Goal: Check status

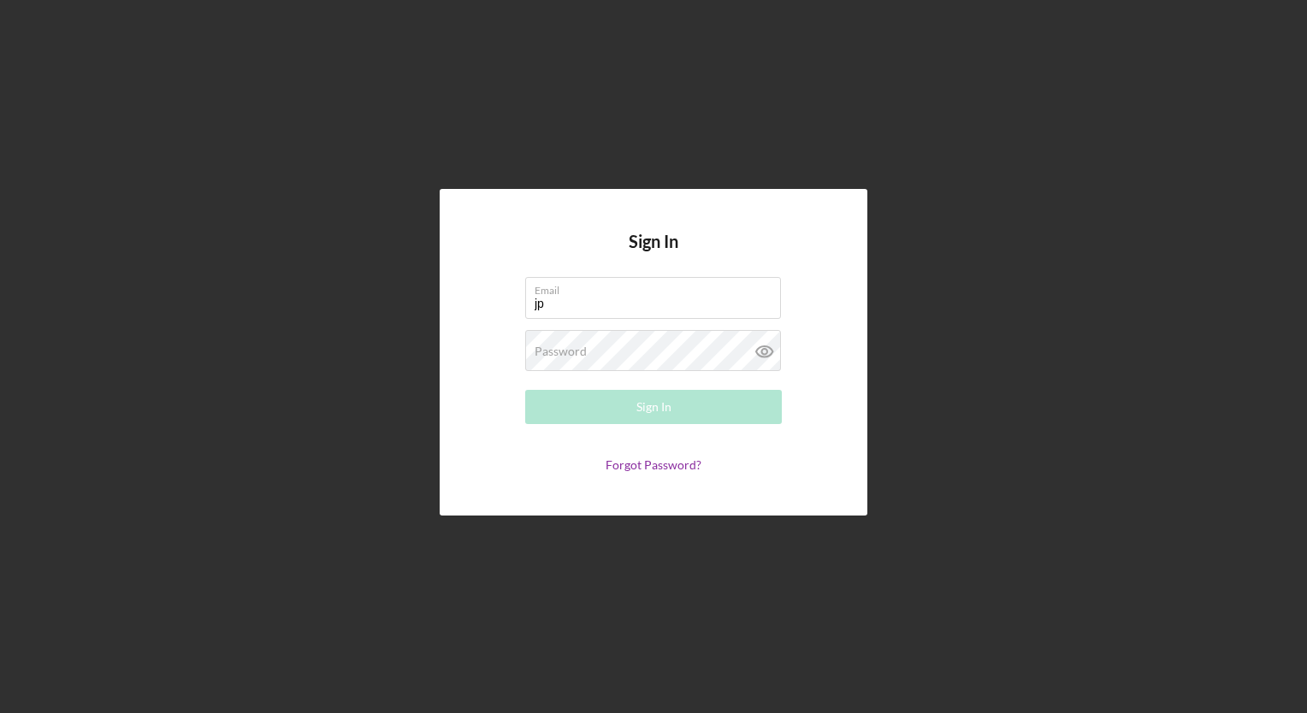
type input "[EMAIL_ADDRESS][DOMAIN_NAME]"
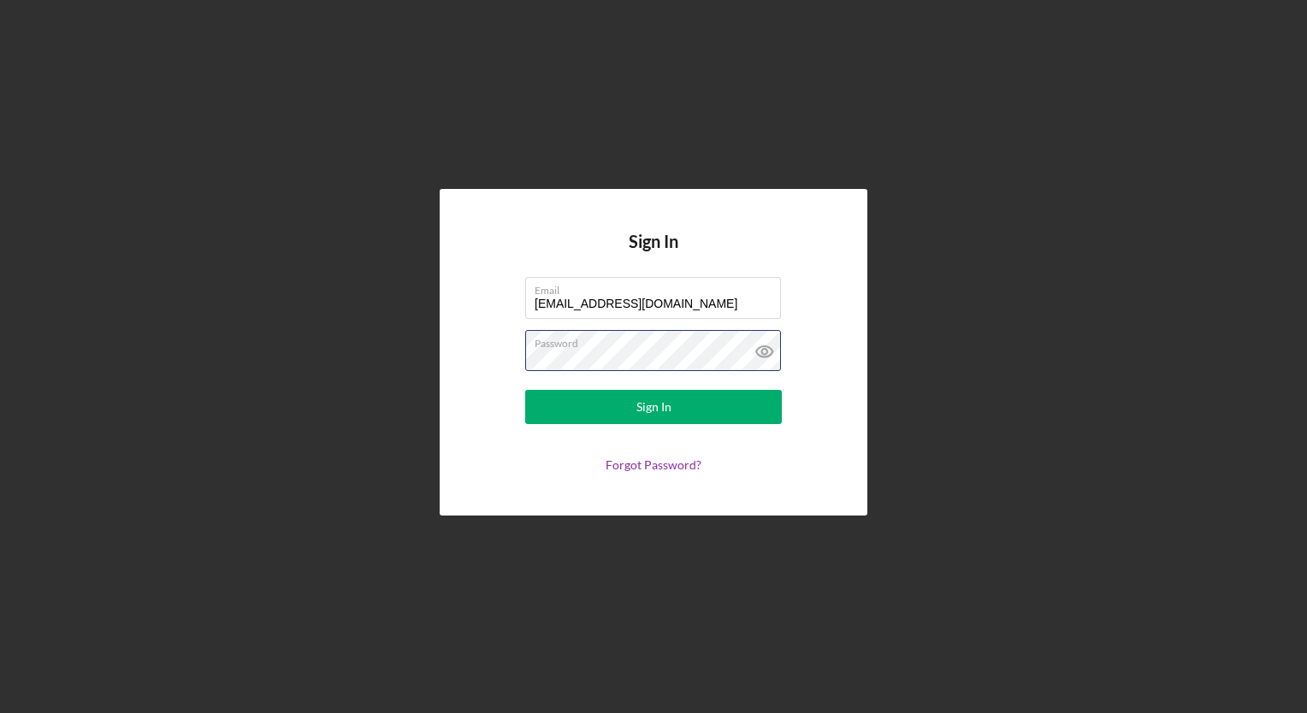
click at [525, 390] on button "Sign In" at bounding box center [653, 407] width 257 height 34
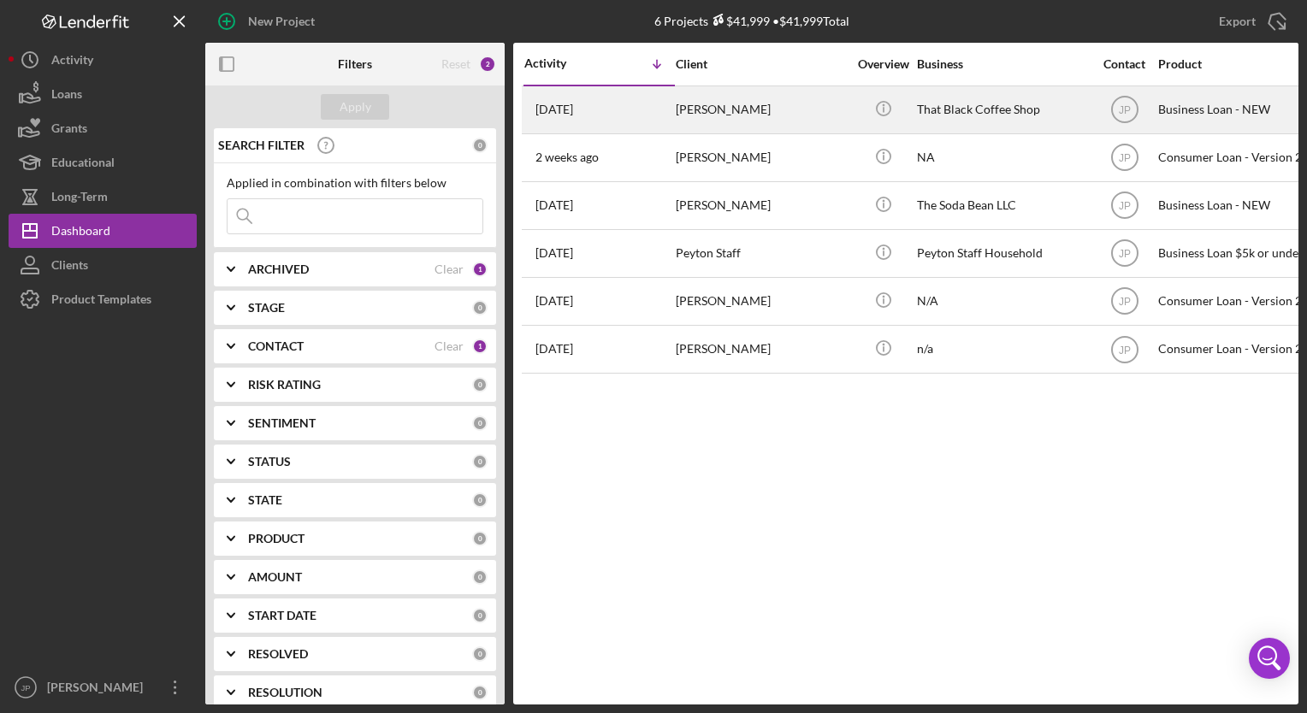
click at [782, 116] on div "[PERSON_NAME]" at bounding box center [761, 109] width 171 height 45
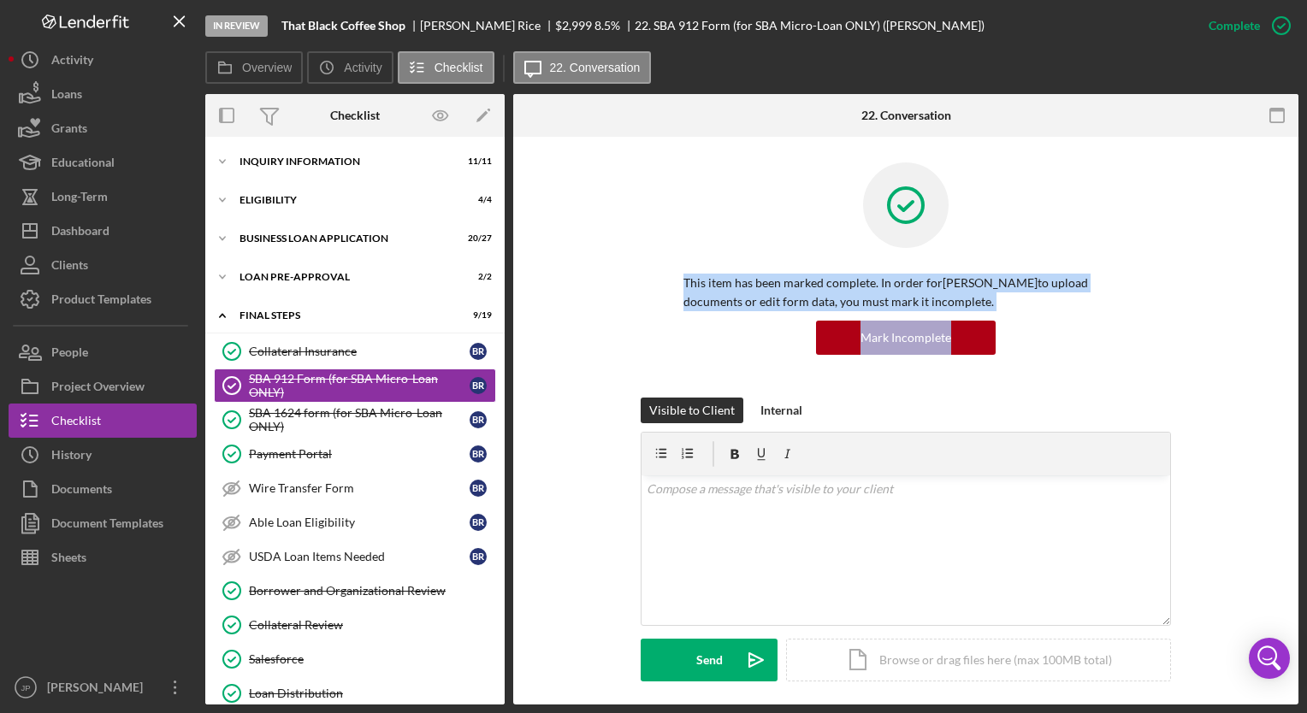
drag, startPoint x: 1293, startPoint y: 230, endPoint x: 1308, endPoint y: 345, distance: 115.6
click at [1306, 345] on html "In Review That Black Coffee Shop [PERSON_NAME] $2,999 $2,999 8.5 % 22. SBA 912 …" at bounding box center [653, 356] width 1307 height 713
drag, startPoint x: 1308, startPoint y: 345, endPoint x: 1236, endPoint y: 362, distance: 74.7
click at [1236, 362] on div "This item has been marked complete. In order for [PERSON_NAME] to upload docume…" at bounding box center [906, 279] width 734 height 235
click at [1170, 339] on div "This item has been marked complete. In order for [PERSON_NAME] to upload docume…" at bounding box center [906, 279] width 734 height 235
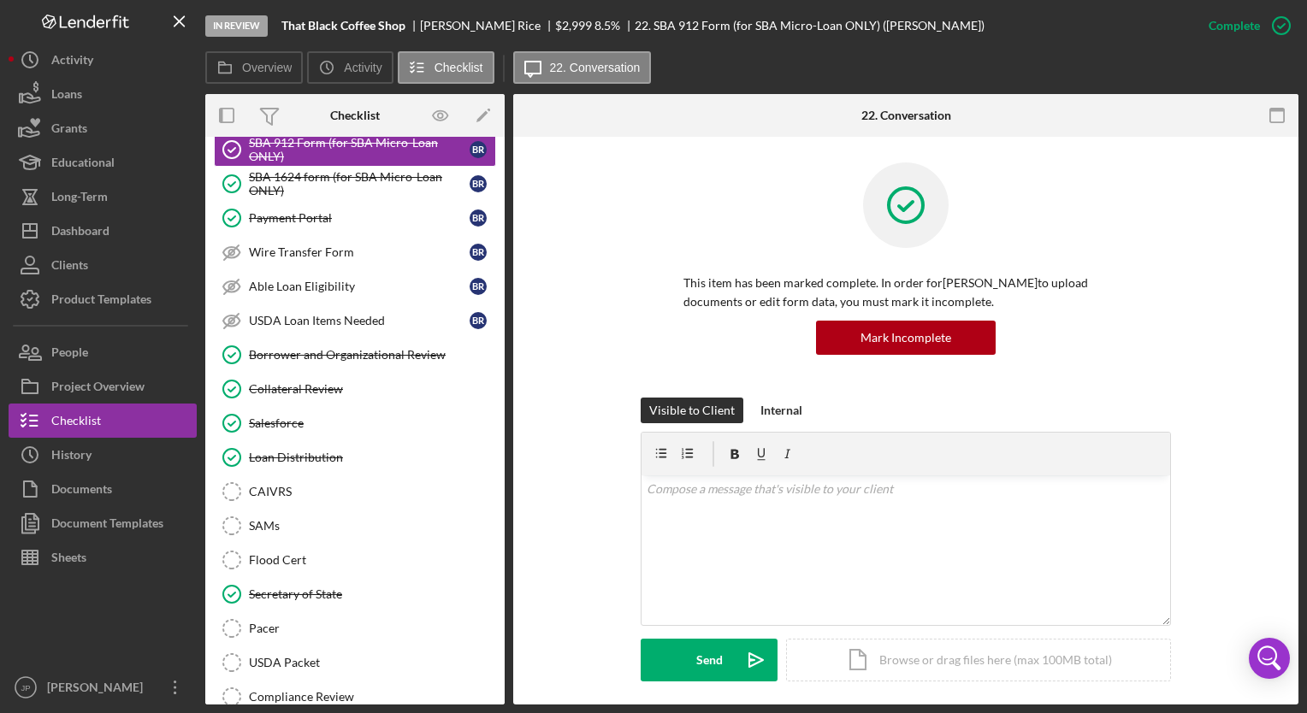
scroll to position [328, 0]
